Goal: Transaction & Acquisition: Book appointment/travel/reservation

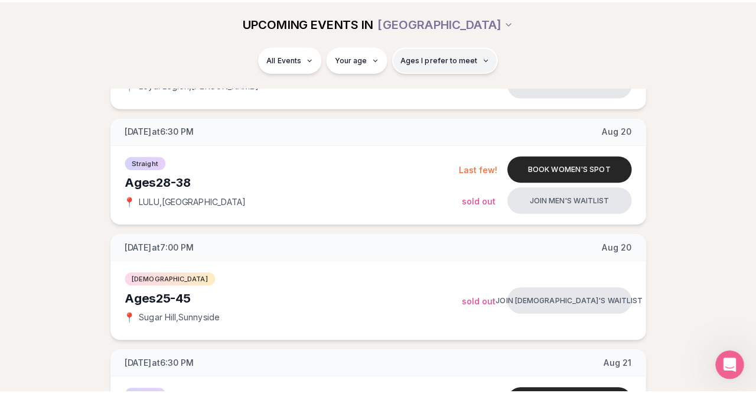
scroll to position [930, 0]
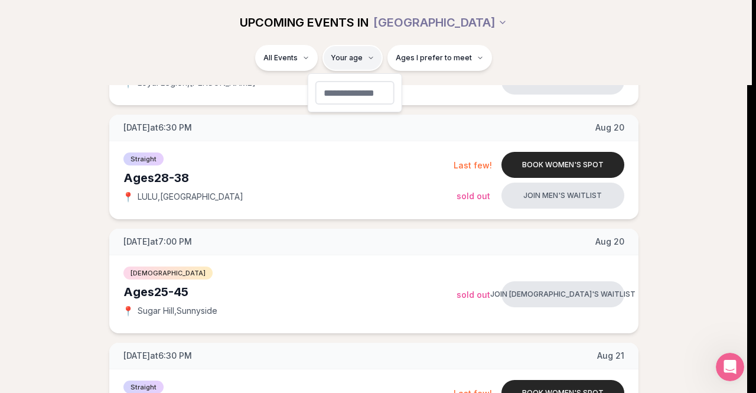
type input "**"
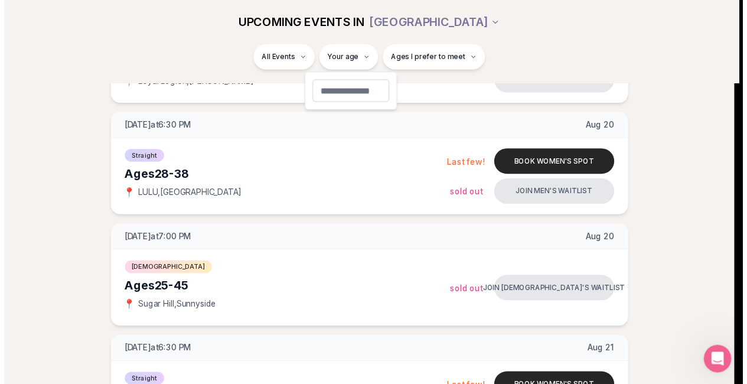
scroll to position [203, 0]
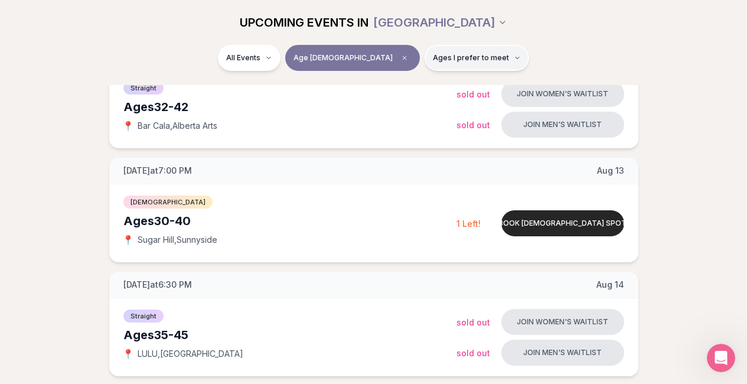
click at [438, 56] on span "Ages I prefer to meet" at bounding box center [471, 57] width 76 height 9
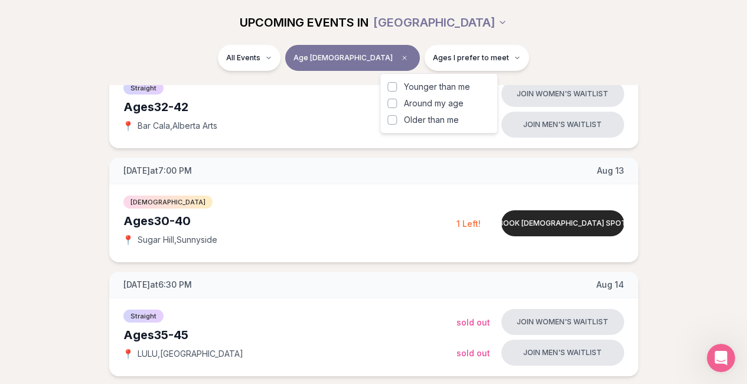
click at [432, 83] on span "Younger than me" at bounding box center [437, 87] width 66 height 12
click at [397, 83] on button "Younger than me" at bounding box center [391, 86] width 9 height 9
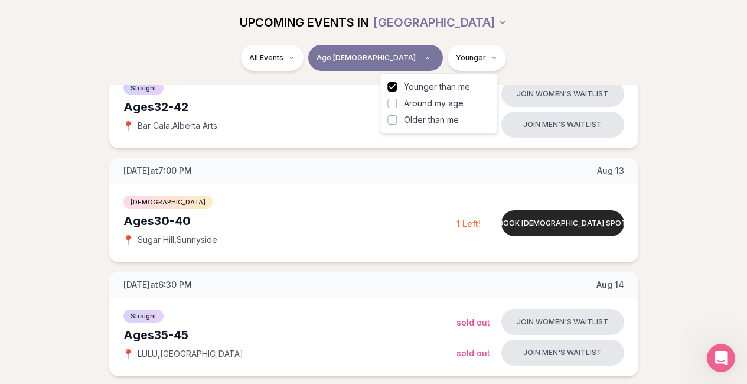
click at [418, 103] on span "Around my age" at bounding box center [434, 103] width 60 height 12
click at [397, 103] on button "Around my age" at bounding box center [391, 103] width 9 height 9
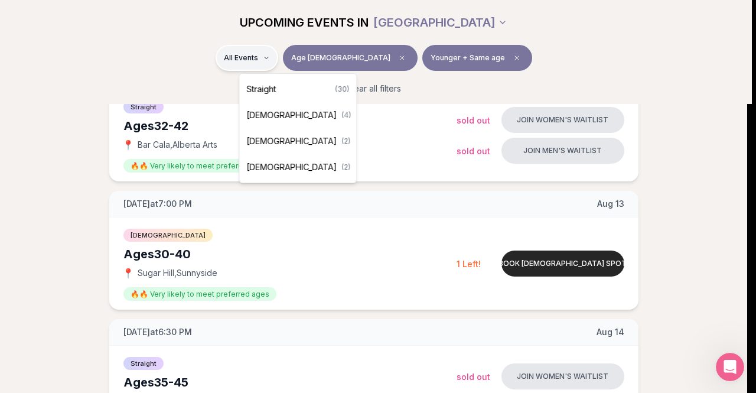
click at [271, 84] on span "Straight" at bounding box center [261, 89] width 30 height 12
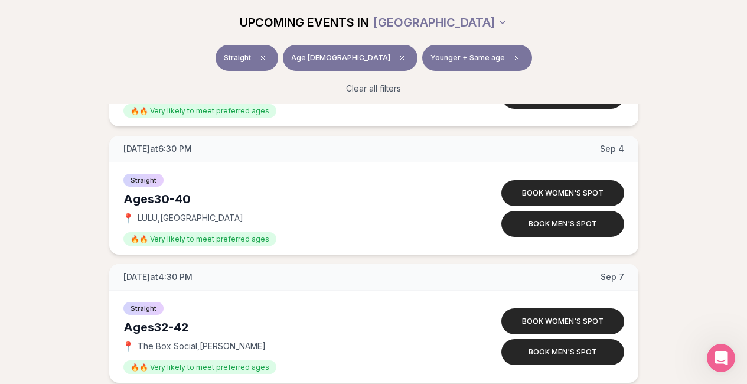
scroll to position [2010, 4]
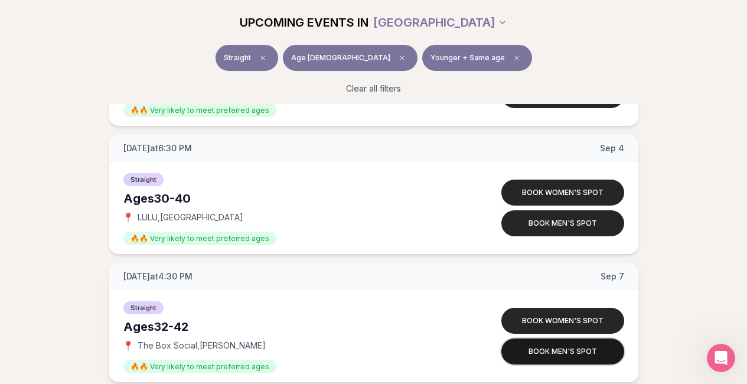
click at [544, 350] on button "Book men's spot" at bounding box center [562, 351] width 123 height 26
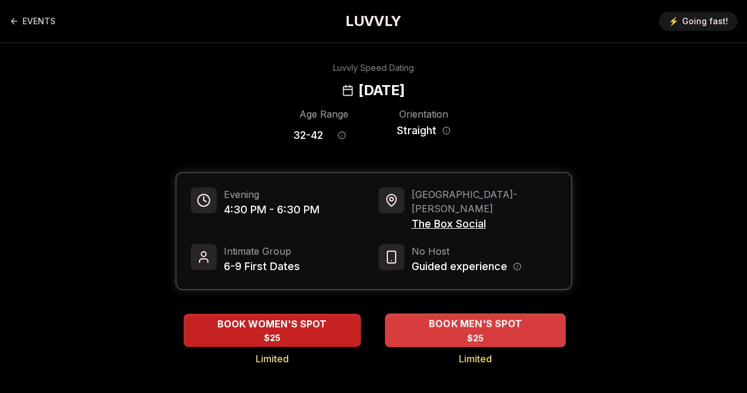
click at [432, 317] on div "BOOK MEN'S SPOT $25" at bounding box center [475, 330] width 181 height 32
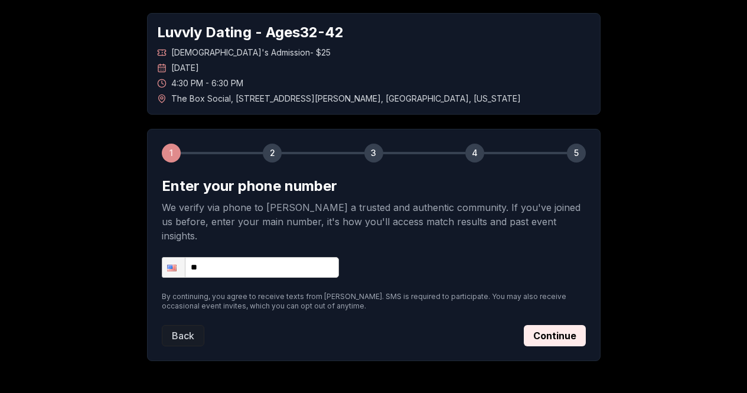
scroll to position [53, 0]
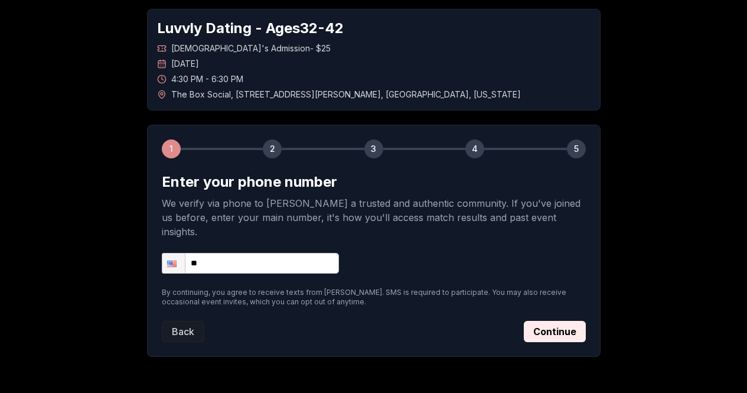
click at [326, 259] on input "**" at bounding box center [250, 263] width 177 height 21
type input "**********"
click at [548, 321] on button "Continue" at bounding box center [555, 331] width 62 height 21
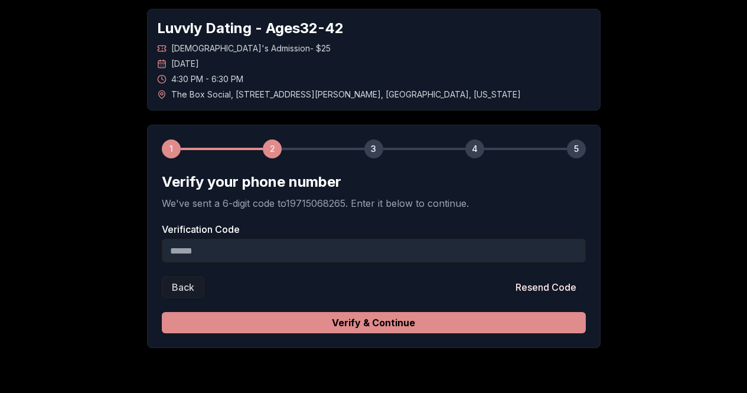
click at [458, 317] on button "Verify & Continue" at bounding box center [374, 322] width 424 height 21
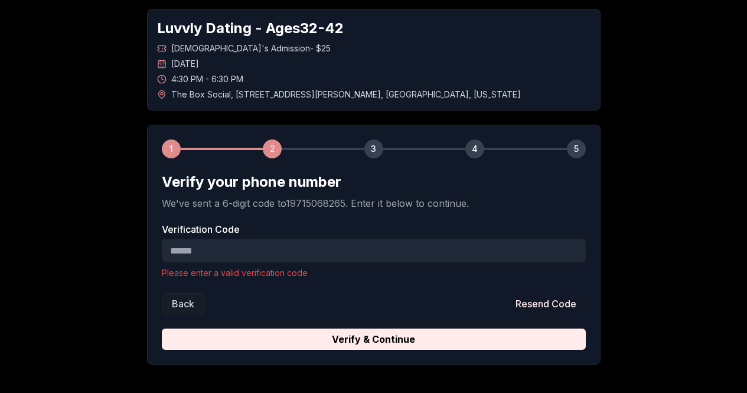
click at [309, 256] on input "Verification Code" at bounding box center [374, 251] width 424 height 24
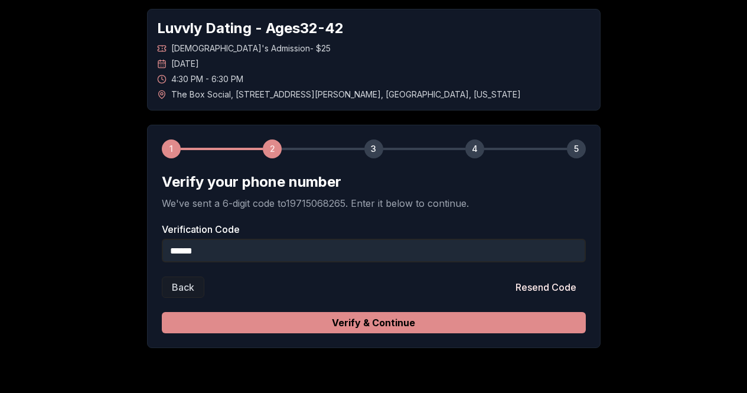
type input "******"
click at [389, 328] on button "Verify & Continue" at bounding box center [374, 322] width 424 height 21
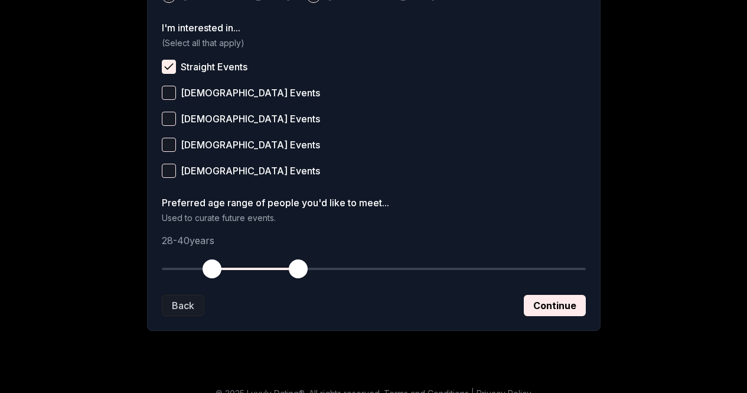
scroll to position [497, 0]
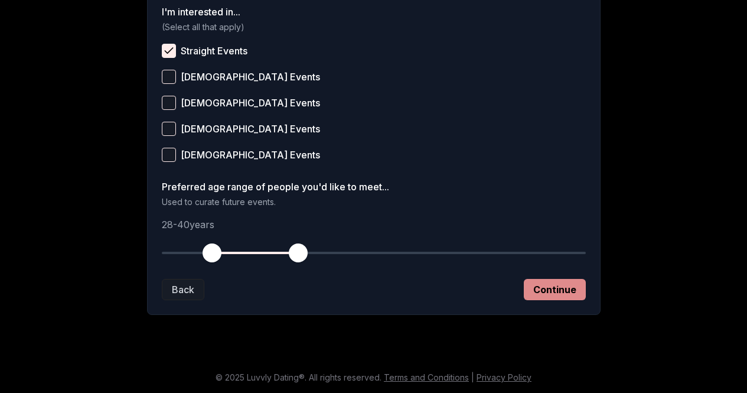
click at [538, 291] on button "Continue" at bounding box center [555, 289] width 62 height 21
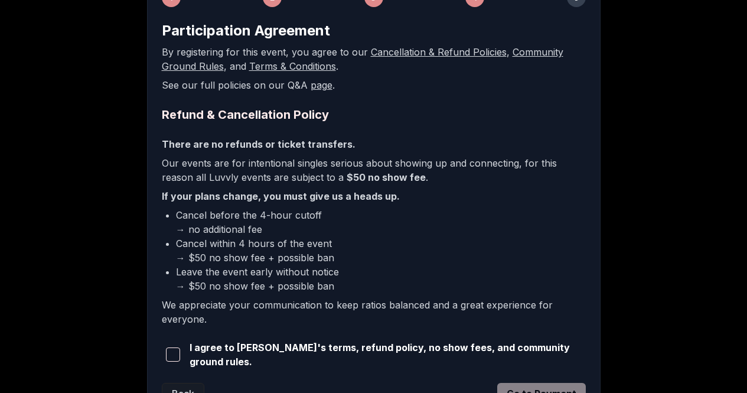
scroll to position [205, 0]
click at [231, 256] on li "Cancel within 4 hours of the event → $50 no show fee + possible ban" at bounding box center [381, 250] width 410 height 28
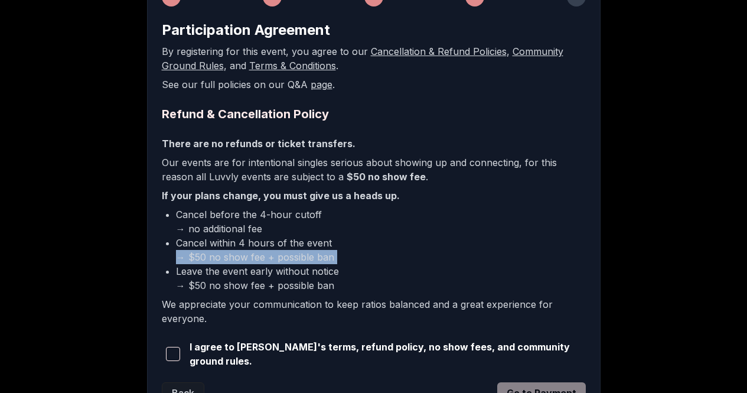
click at [231, 256] on li "Cancel within 4 hours of the event → $50 no show fee + possible ban" at bounding box center [381, 250] width 410 height 28
click at [175, 356] on span "button" at bounding box center [173, 354] width 14 height 14
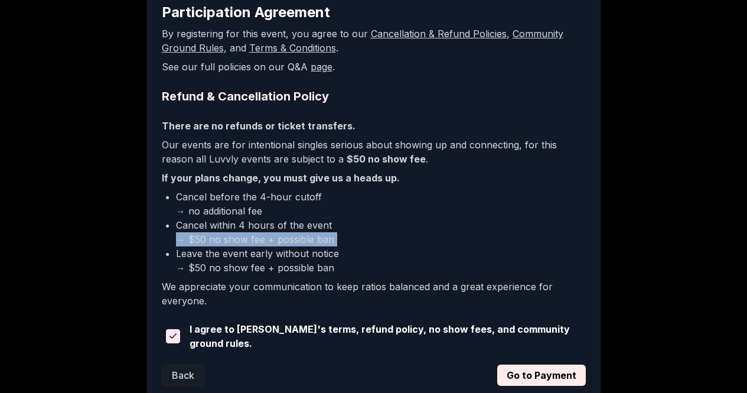
scroll to position [230, 0]
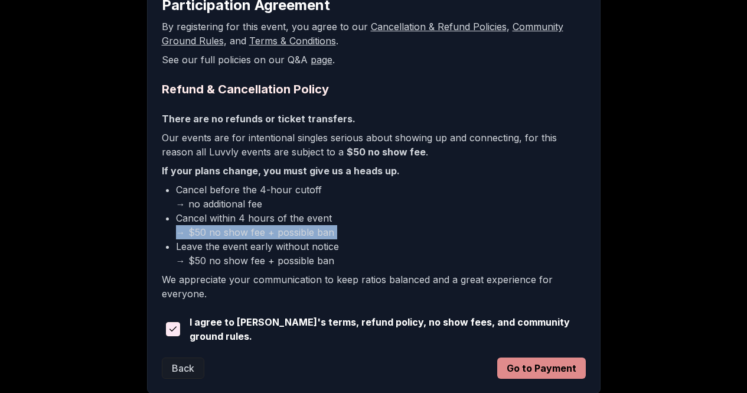
click at [539, 365] on button "Go to Payment" at bounding box center [541, 367] width 89 height 21
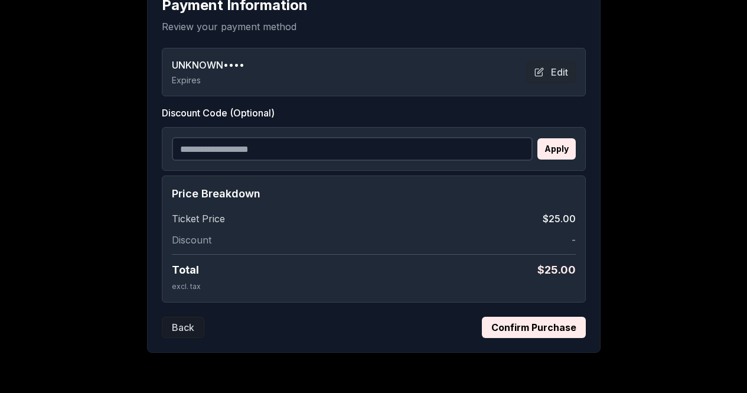
click at [520, 325] on button "Confirm Purchase" at bounding box center [534, 327] width 104 height 21
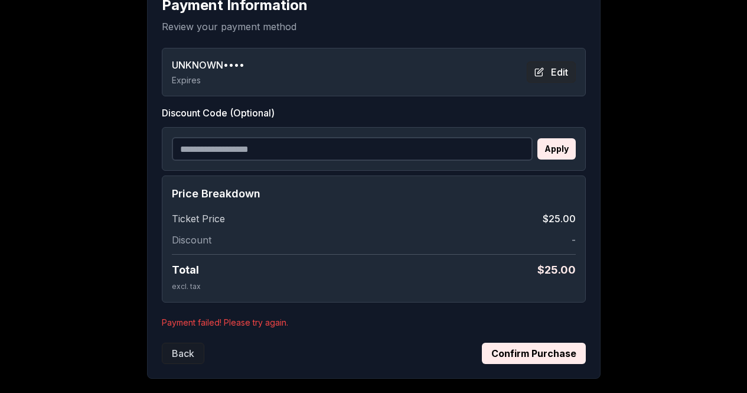
click at [549, 73] on button "Edit" at bounding box center [551, 71] width 49 height 21
